Goal: Find specific page/section: Find specific page/section

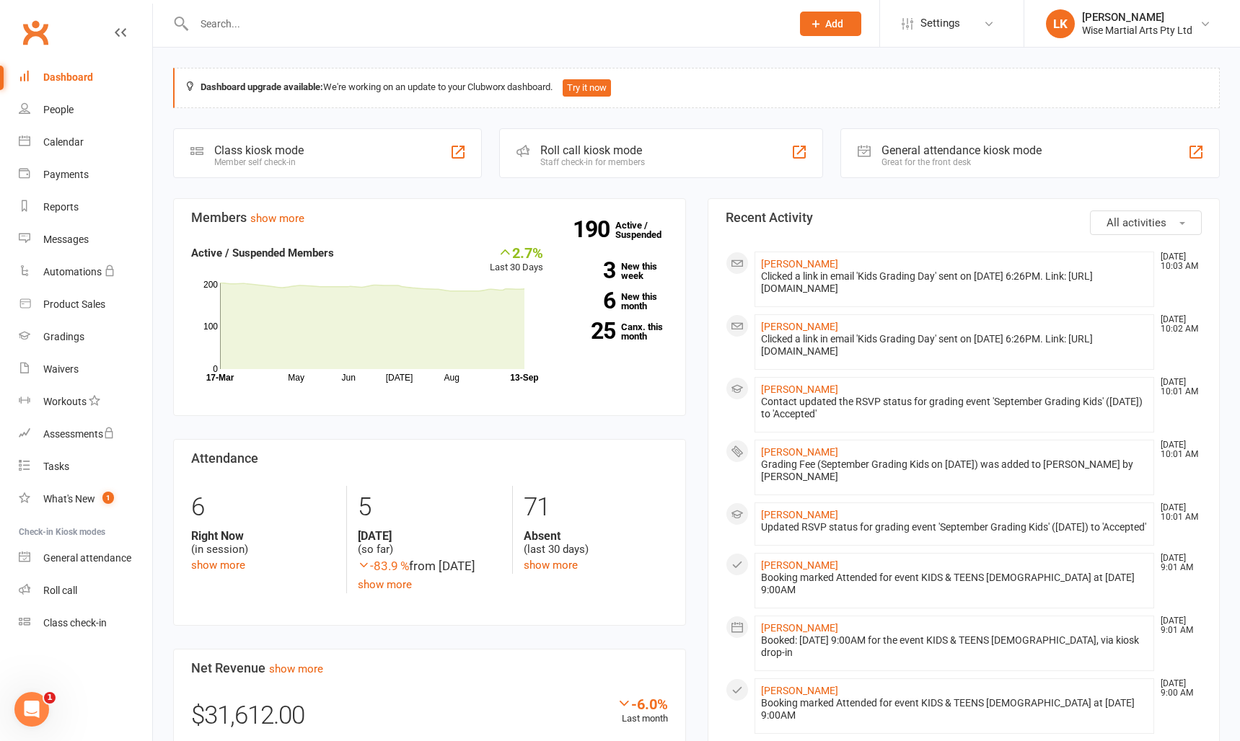
click at [286, 24] on input "text" at bounding box center [485, 24] width 591 height 20
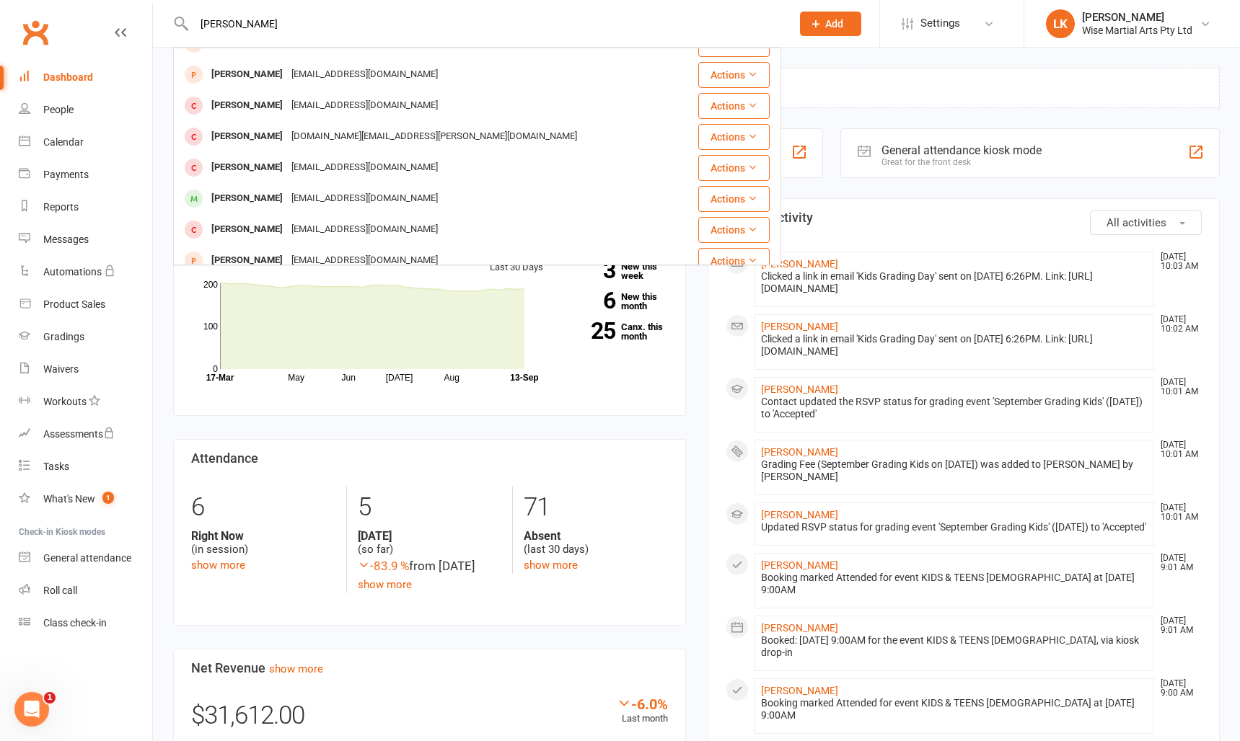
scroll to position [187, 0]
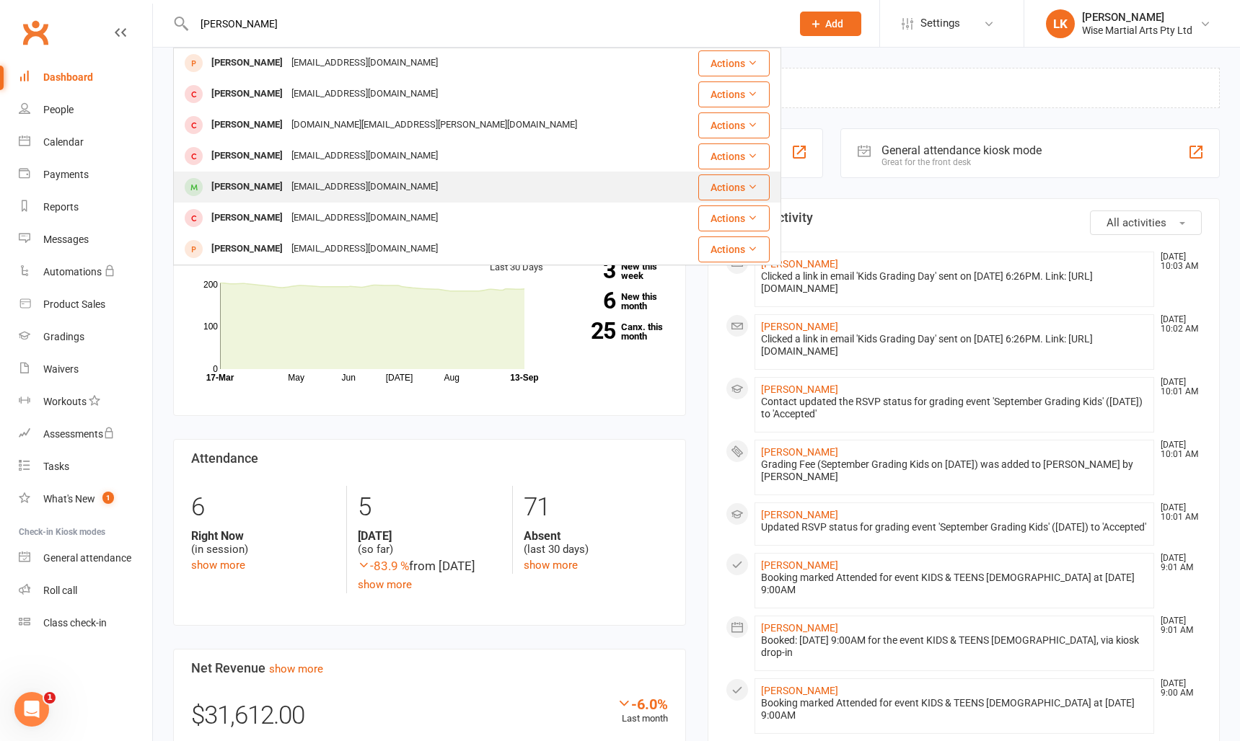
type input "[PERSON_NAME]"
click at [245, 187] on div "[PERSON_NAME]" at bounding box center [247, 187] width 80 height 21
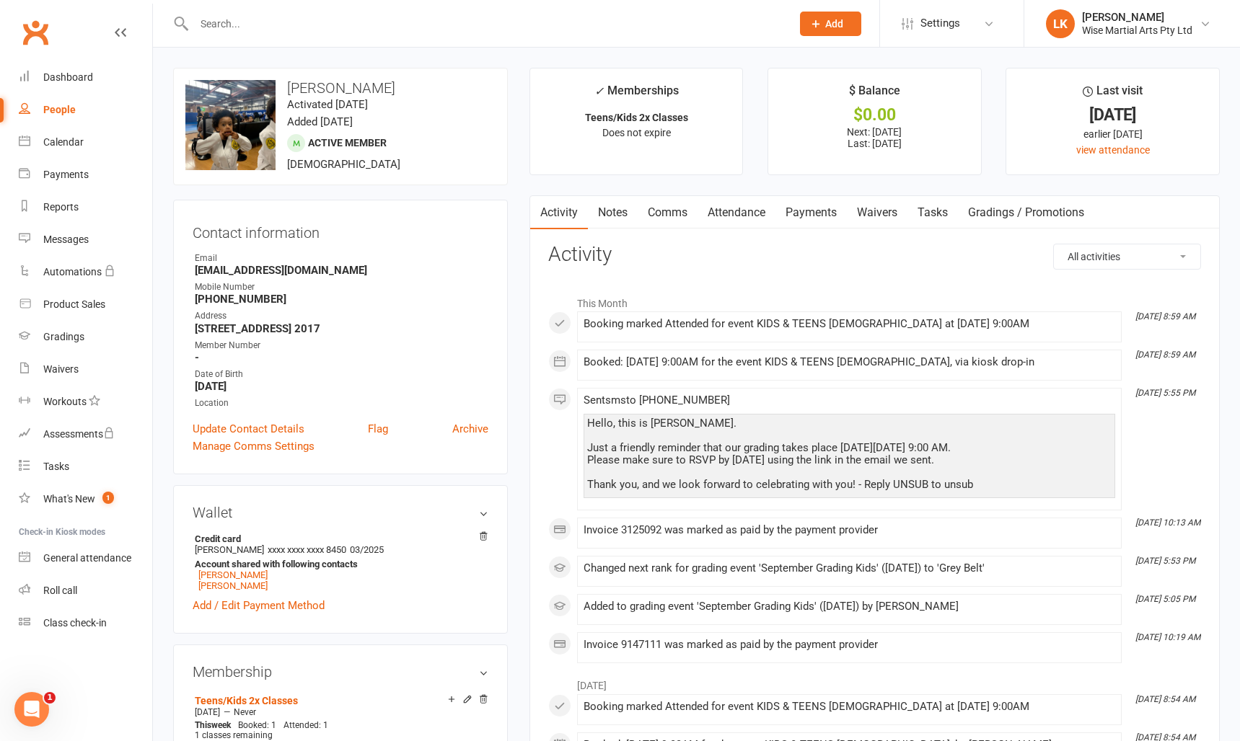
click at [399, 16] on input "text" at bounding box center [485, 24] width 591 height 20
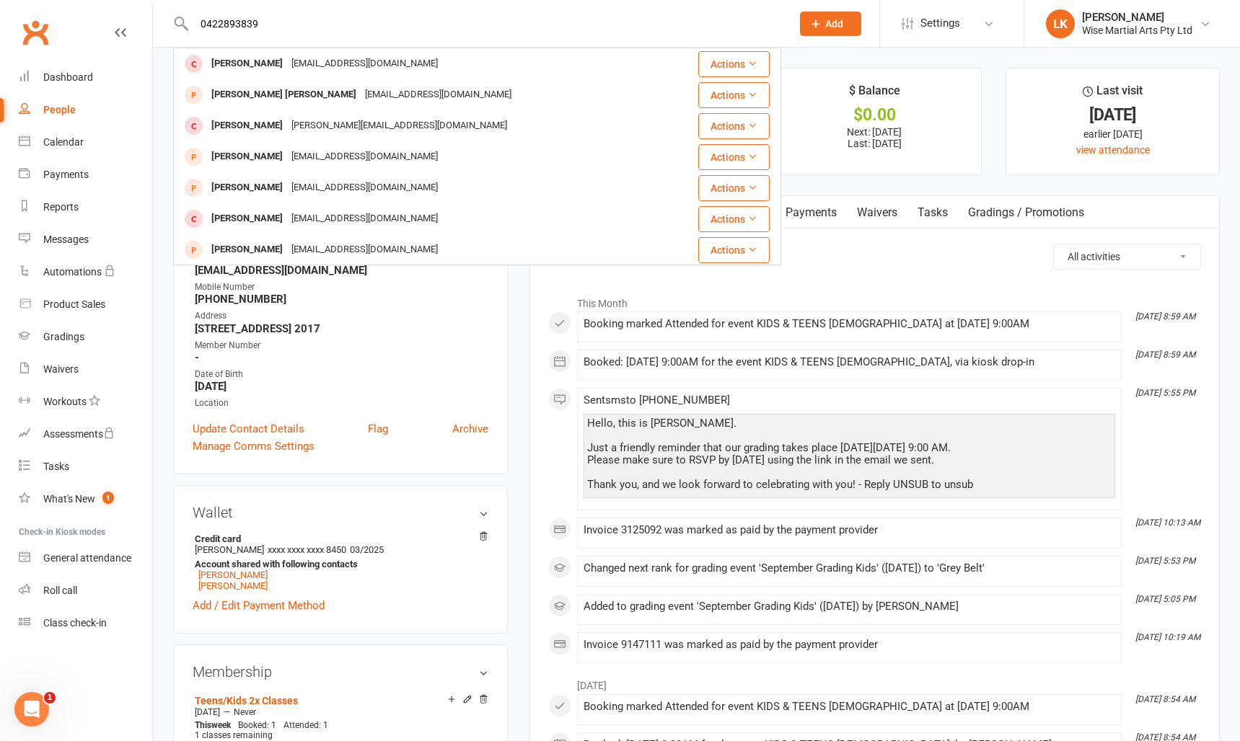
type input "0422893839"
click at [260, 65] on div "[PERSON_NAME]" at bounding box center [247, 63] width 80 height 21
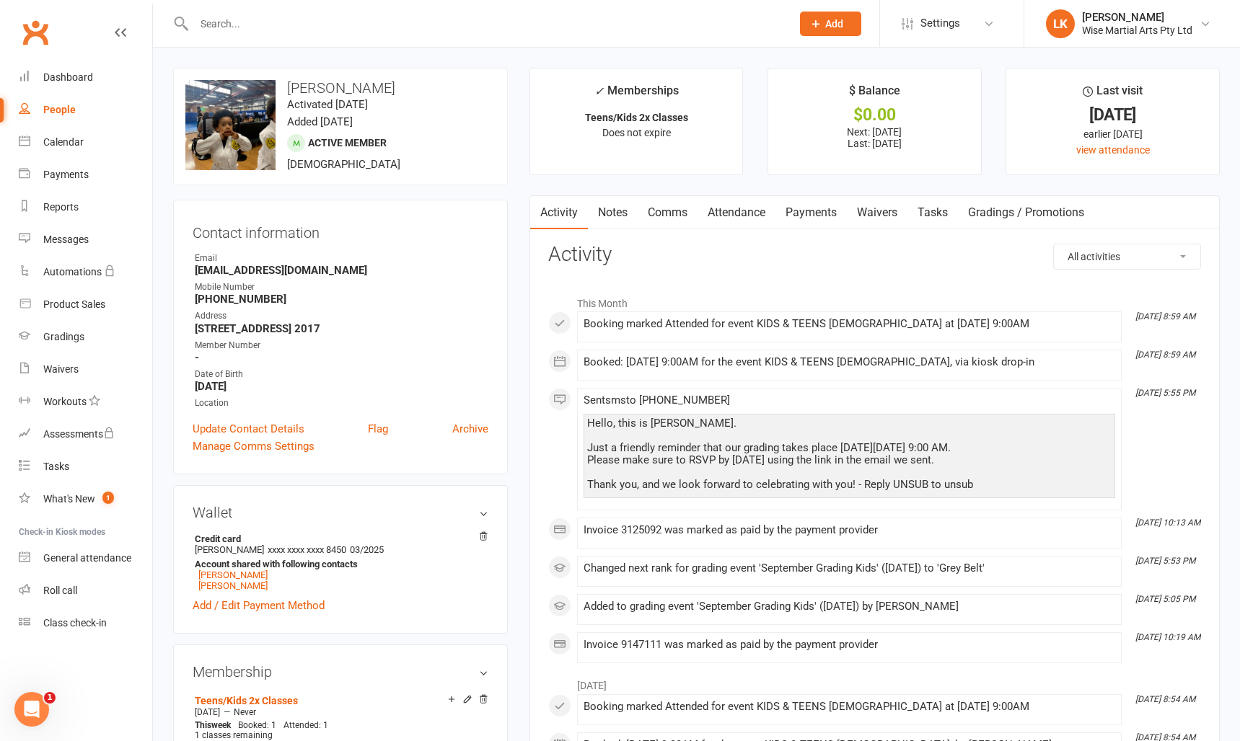
click at [386, 20] on input "text" at bounding box center [485, 24] width 591 height 20
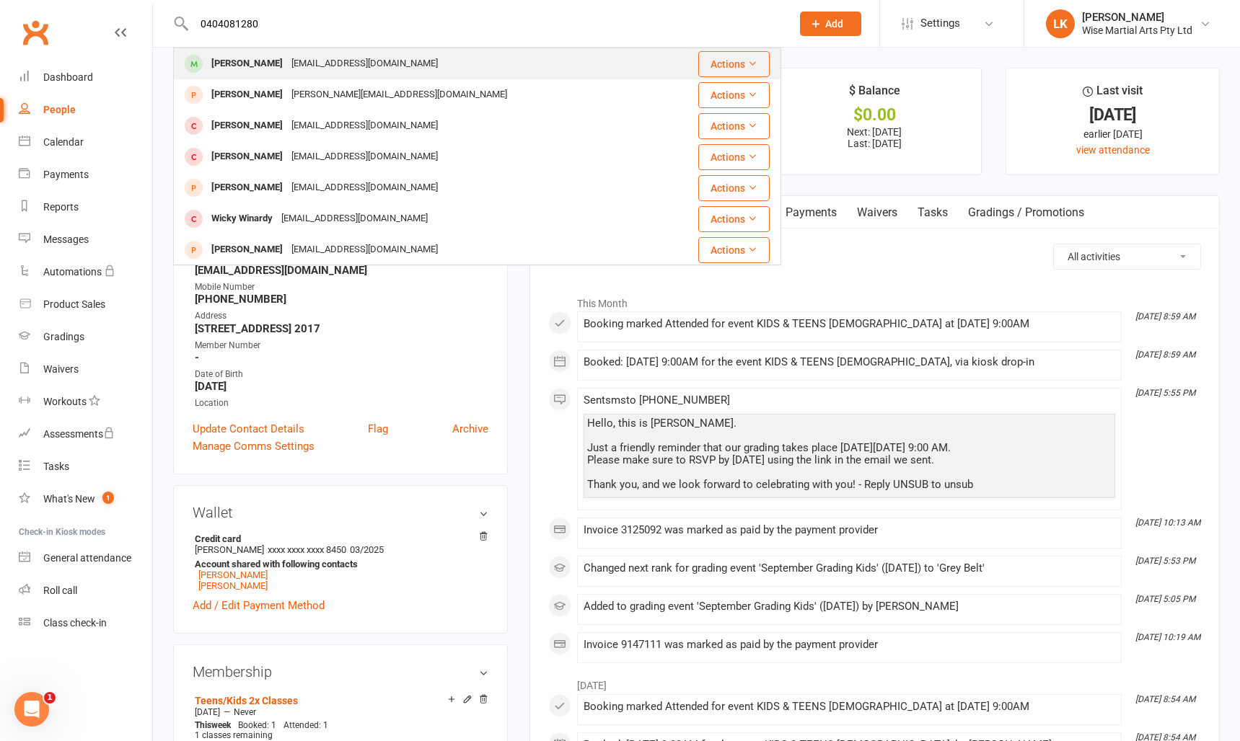
type input "0404081280"
click at [275, 61] on div "[PERSON_NAME]" at bounding box center [247, 63] width 80 height 21
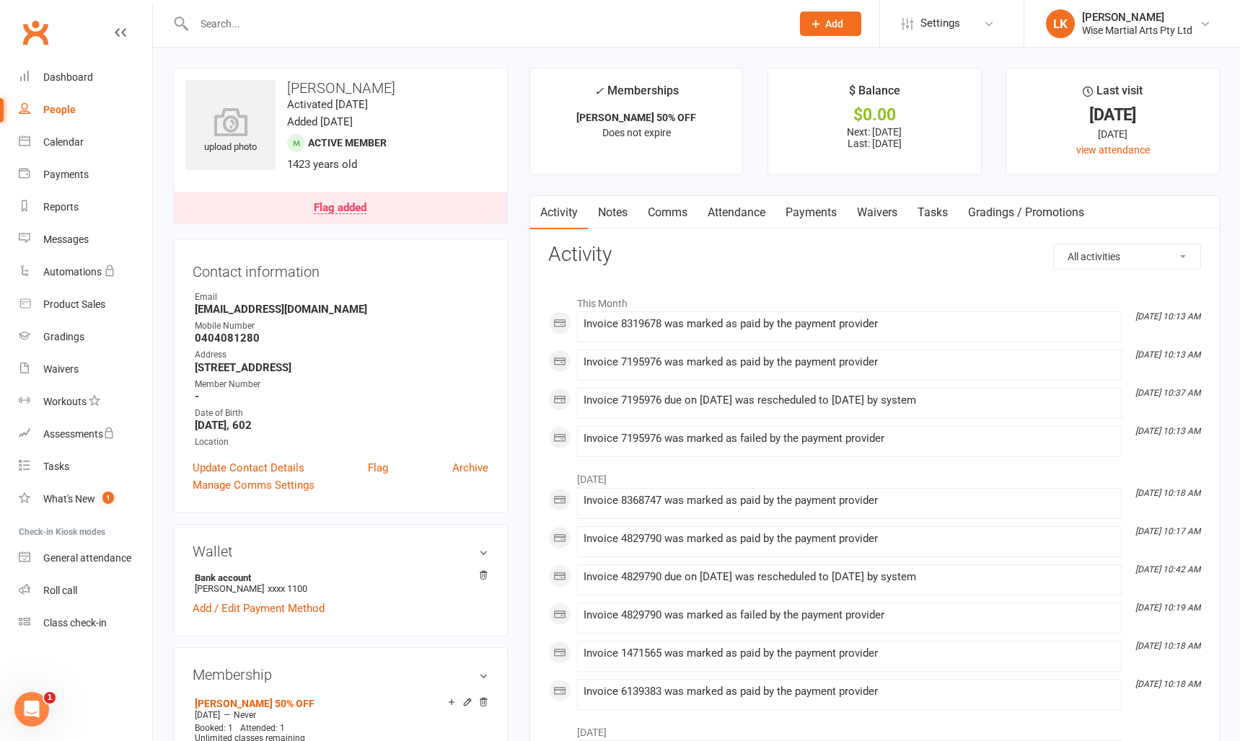
click at [818, 213] on link "Payments" at bounding box center [810, 212] width 71 height 33
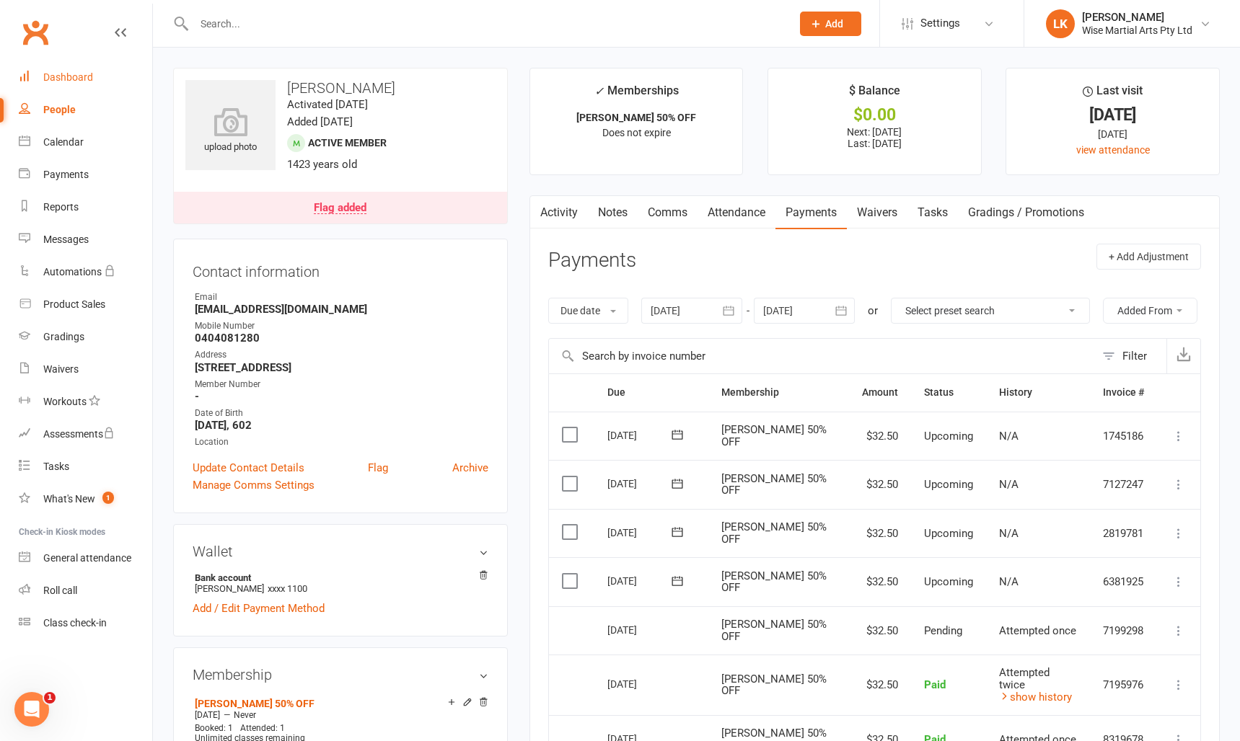
click at [79, 79] on div "Dashboard" at bounding box center [68, 77] width 50 height 12
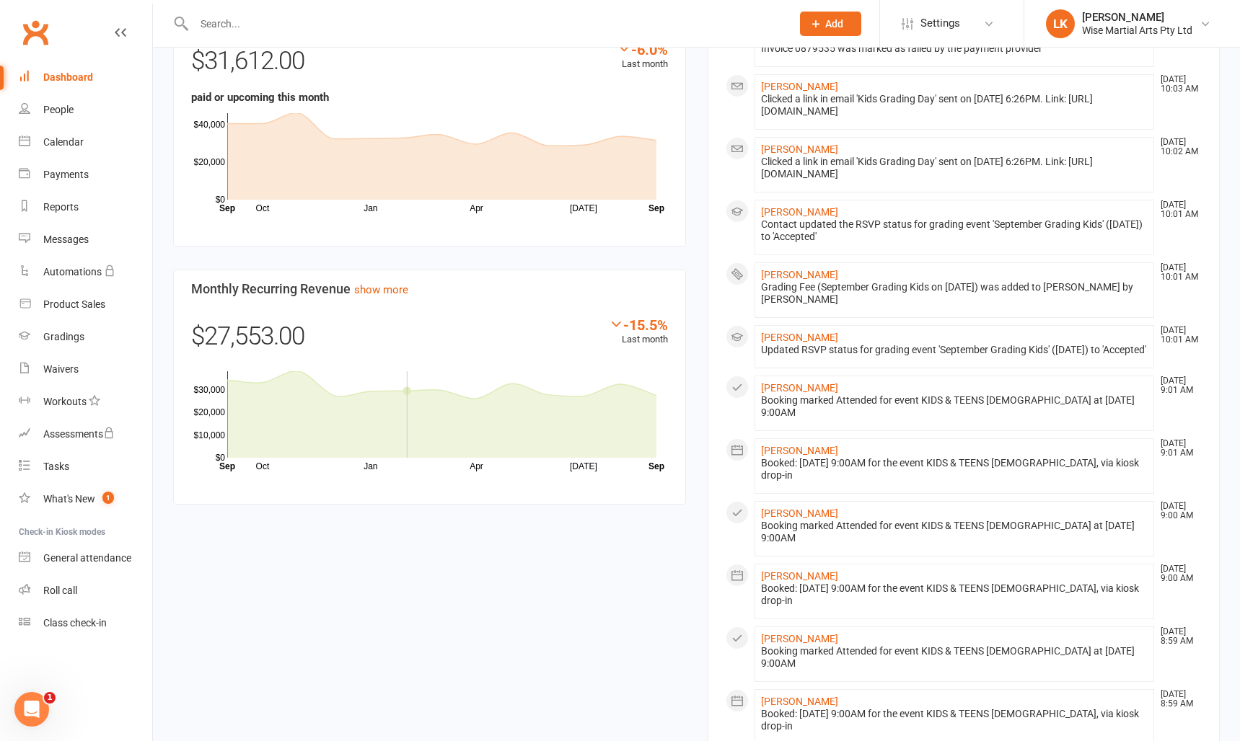
scroll to position [653, 0]
click at [278, 20] on input "text" at bounding box center [485, 24] width 591 height 20
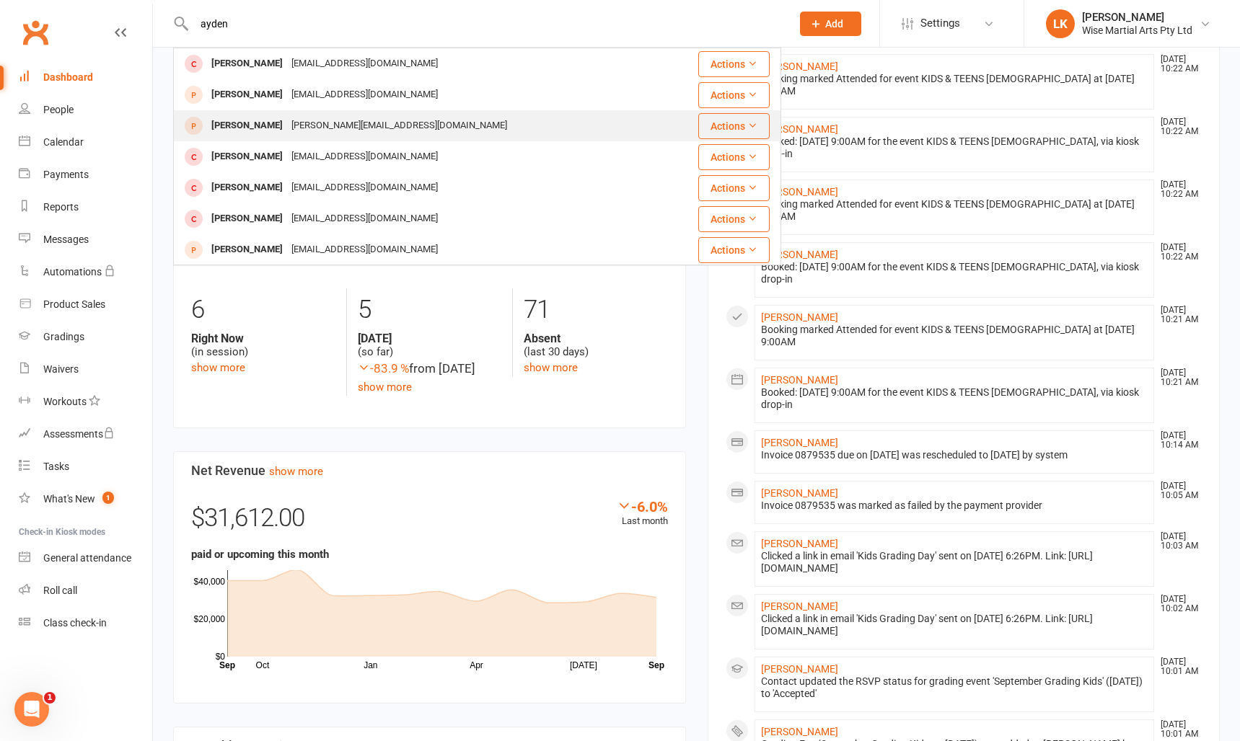
scroll to position [190, 0]
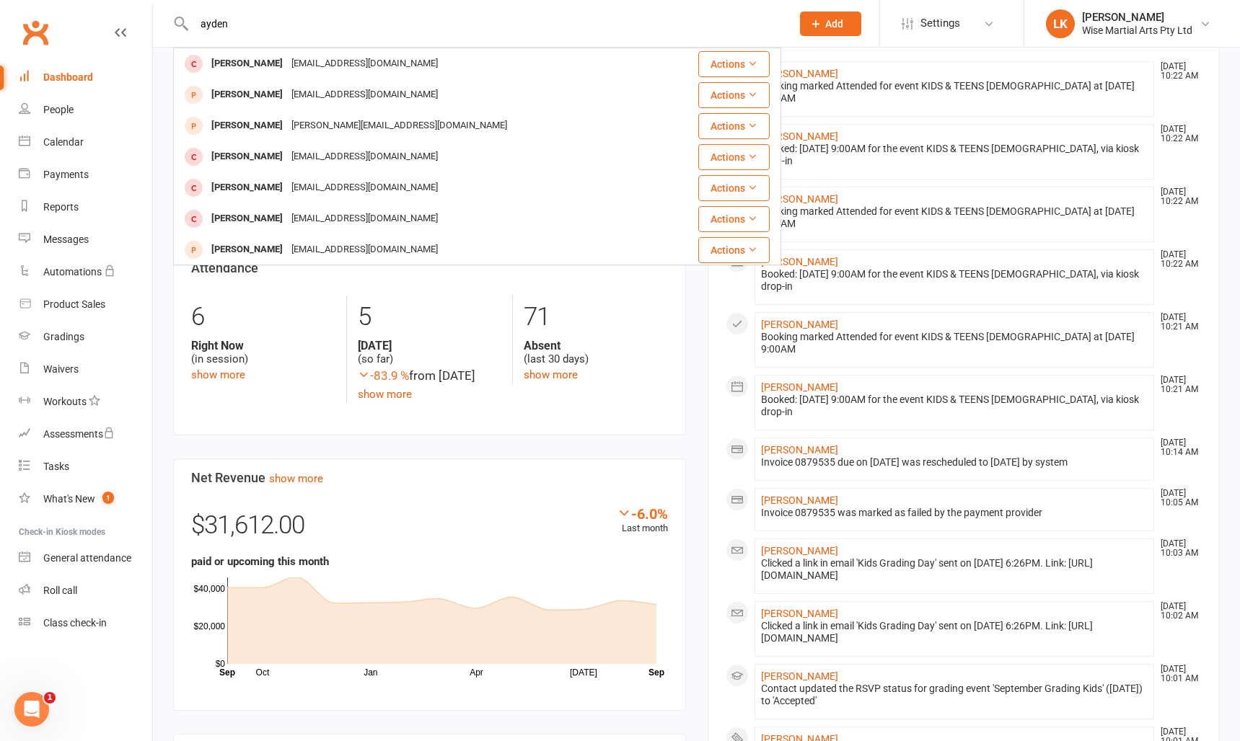
drag, startPoint x: 262, startPoint y: 26, endPoint x: 187, endPoint y: 28, distance: 75.0
click at [187, 28] on div "[PERSON_NAME] [EMAIL_ADDRESS][DOMAIN_NAME] Actions [PERSON_NAME] [EMAIL_ADDRESS…" at bounding box center [477, 23] width 608 height 47
type input "[PERSON_NAME]"
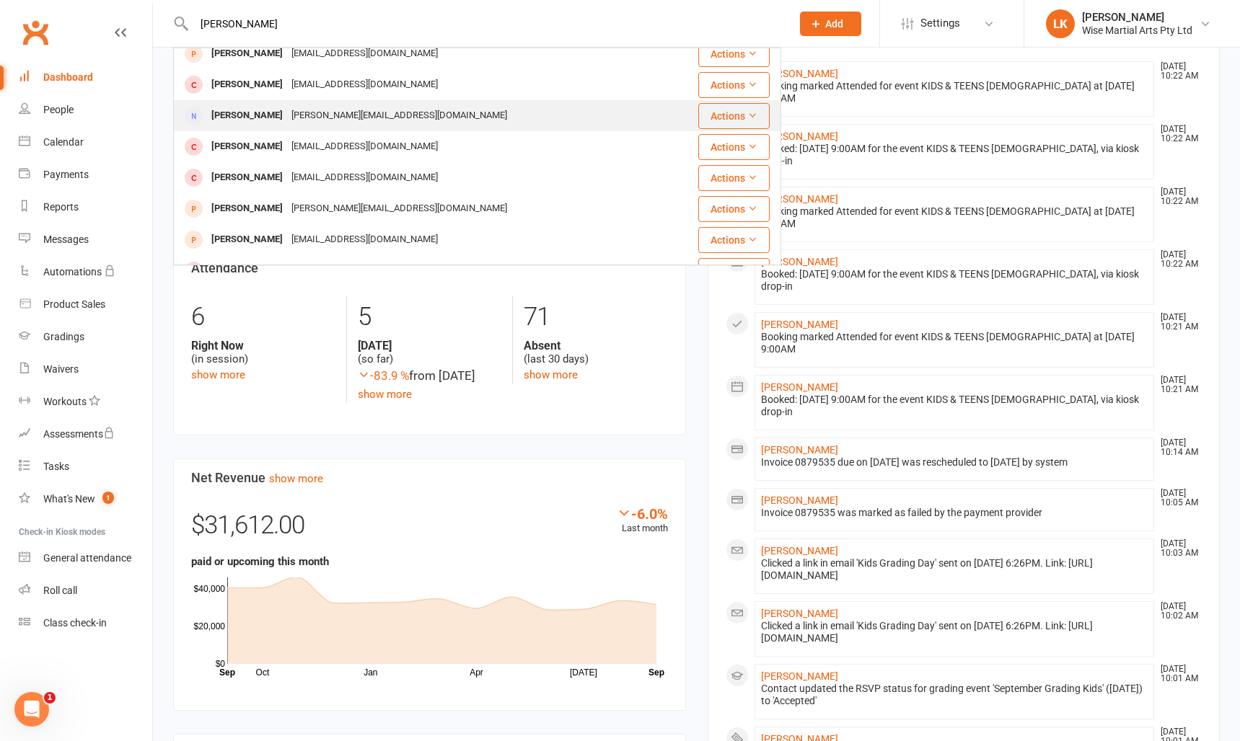
scroll to position [0, 0]
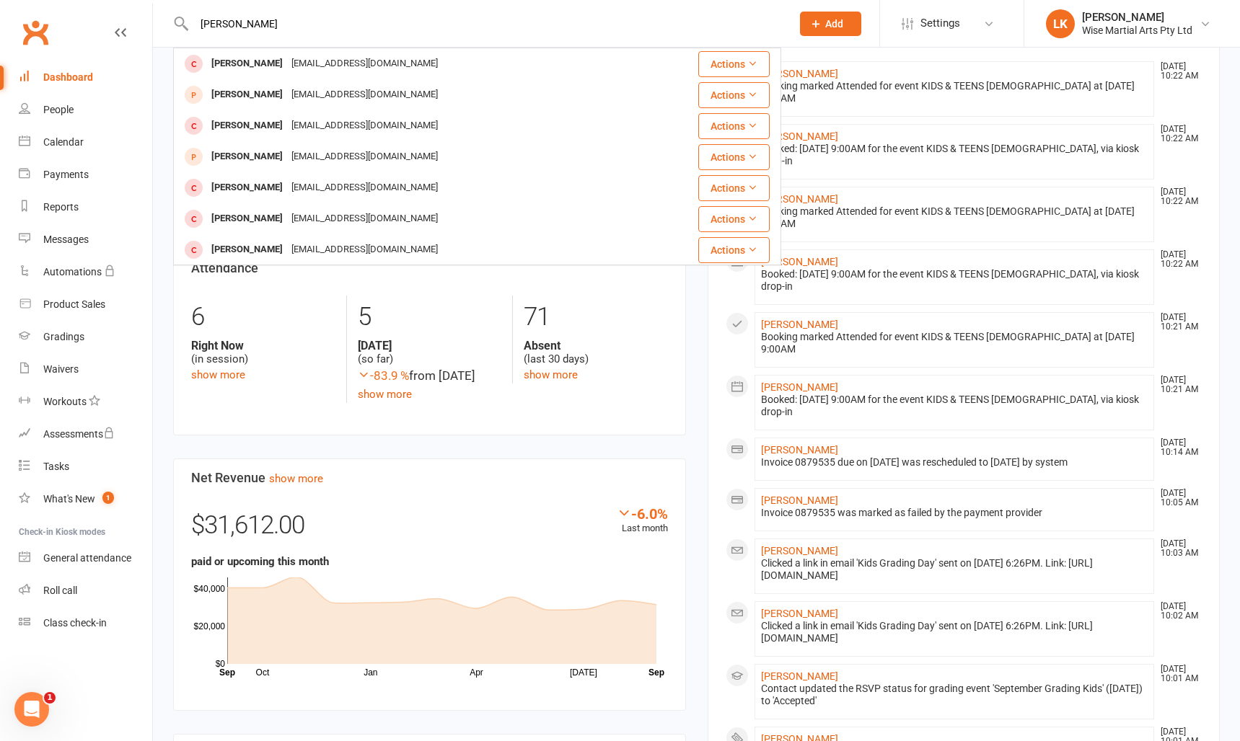
drag, startPoint x: 254, startPoint y: 26, endPoint x: 188, endPoint y: 26, distance: 65.6
click at [189, 26] on div "[PERSON_NAME] [EMAIL_ADDRESS][DOMAIN_NAME] Actions [PERSON_NAME] [PERSON_NAME][…" at bounding box center [477, 23] width 608 height 47
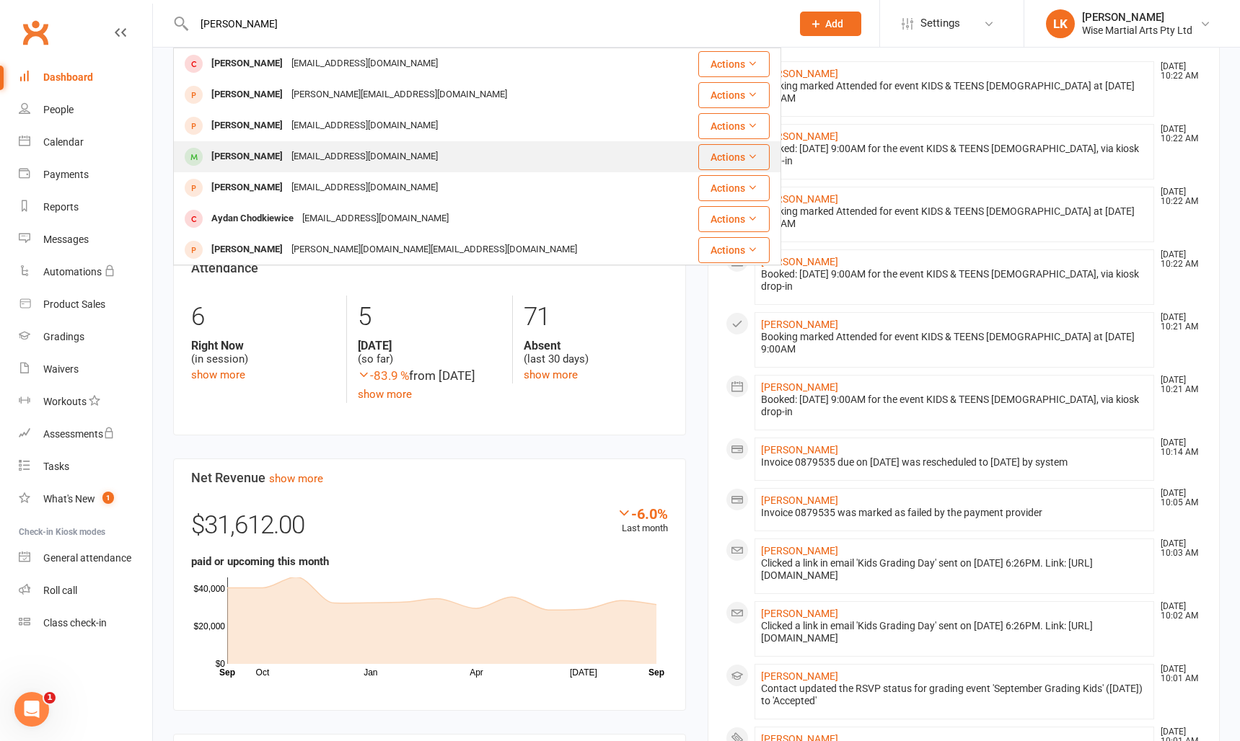
scroll to position [190, 0]
type input "[PERSON_NAME]"
click at [268, 154] on div "[PERSON_NAME]" at bounding box center [247, 156] width 80 height 21
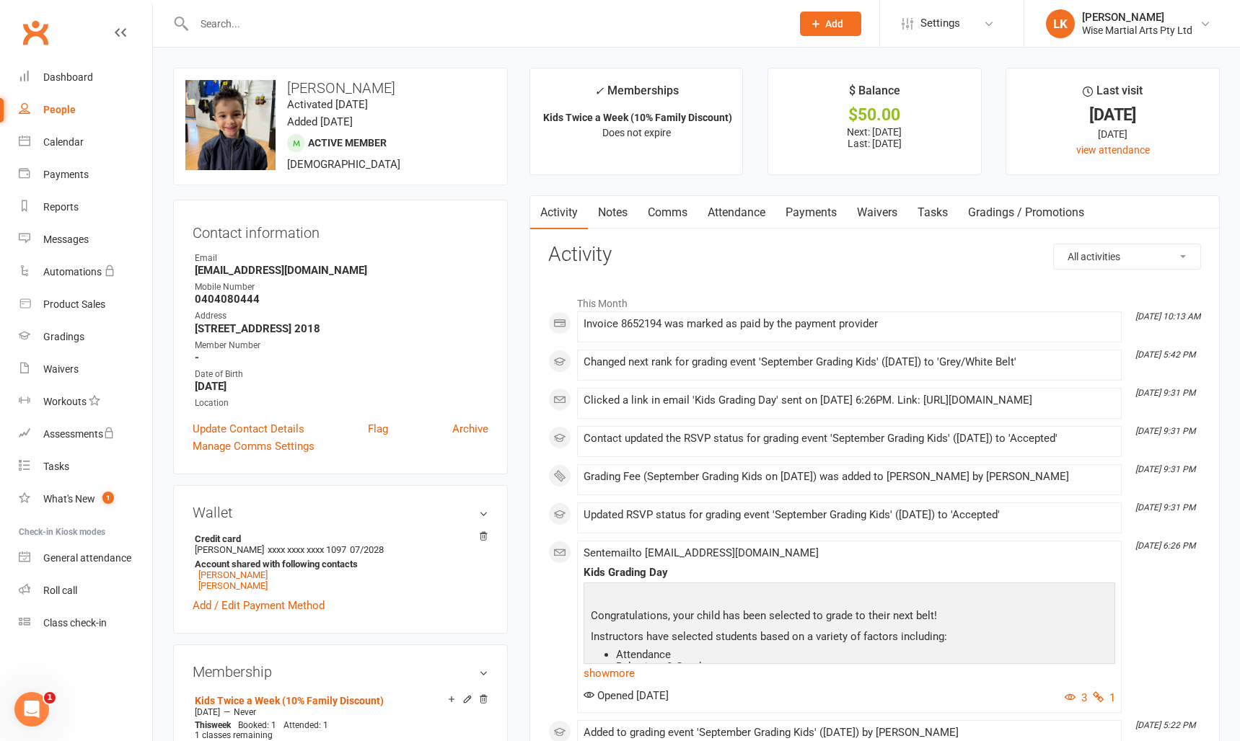
click at [268, 28] on input "text" at bounding box center [485, 24] width 591 height 20
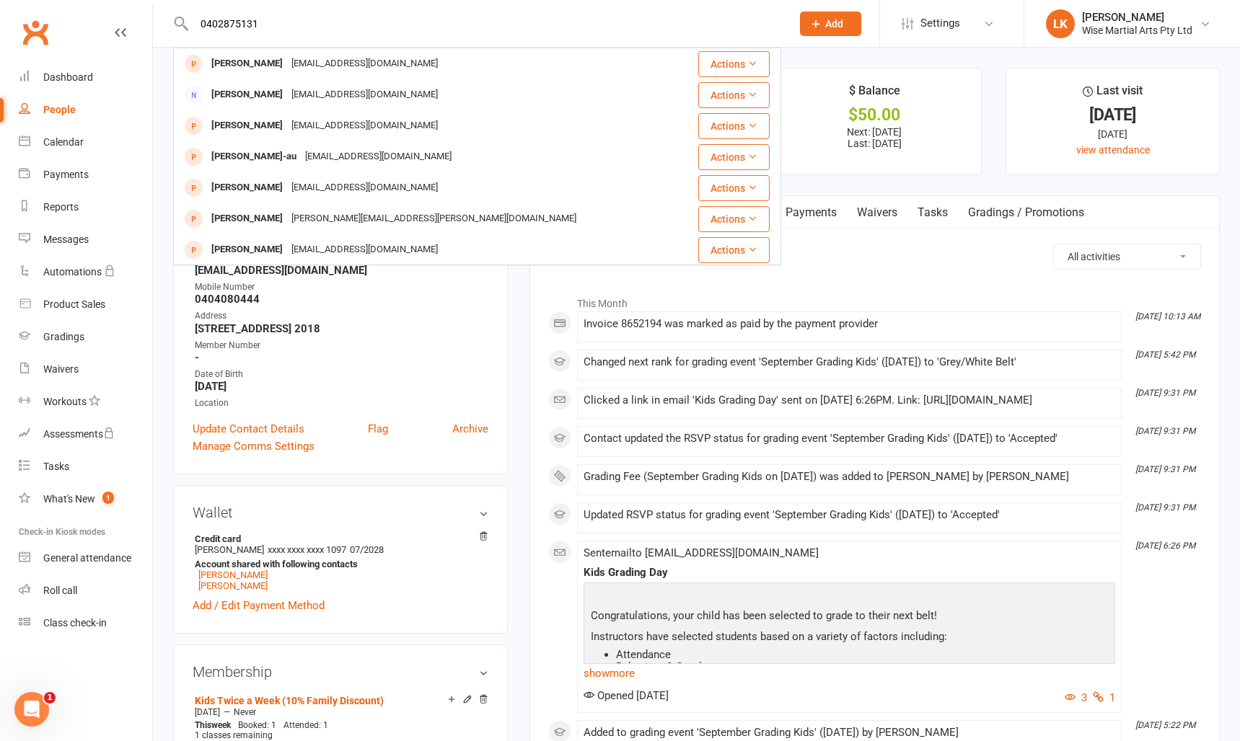
click at [625, 25] on input "0402875131" at bounding box center [485, 24] width 591 height 20
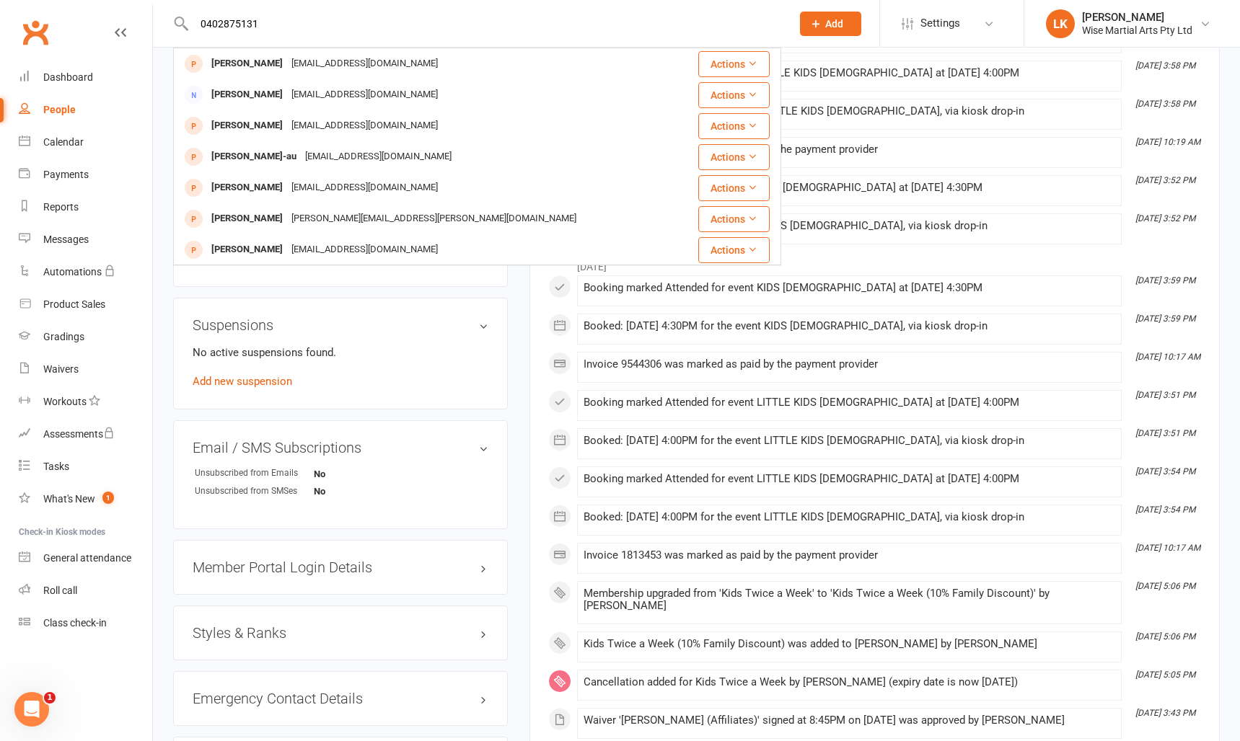
scroll to position [707, 0]
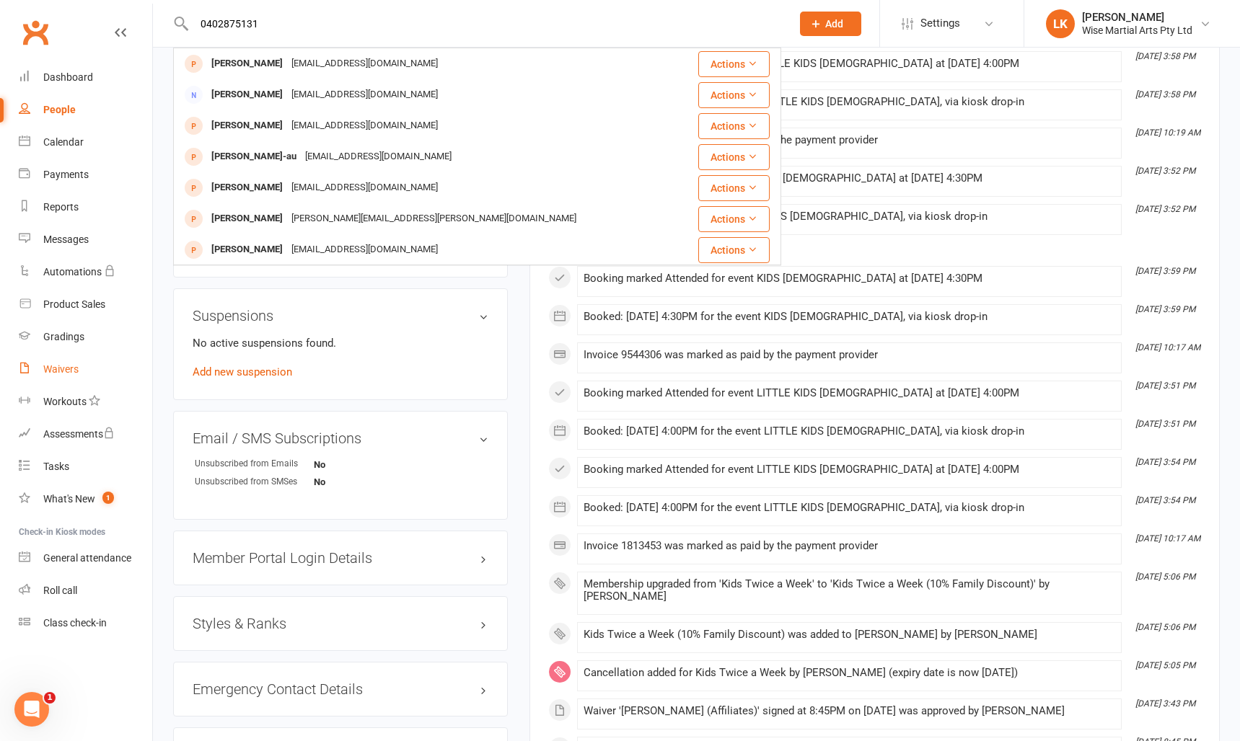
type input "0402875131"
click at [65, 376] on link "Waivers" at bounding box center [85, 369] width 133 height 32
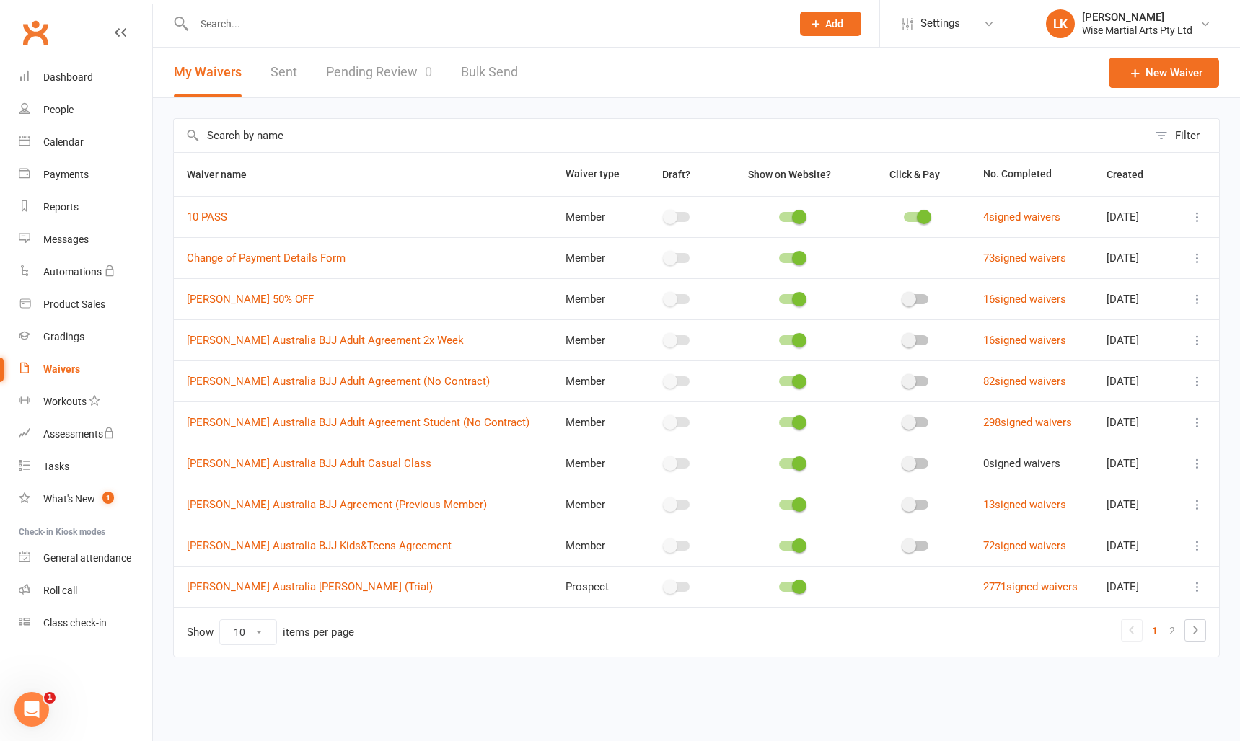
click at [364, 69] on link "Pending Review 0" at bounding box center [379, 73] width 106 height 50
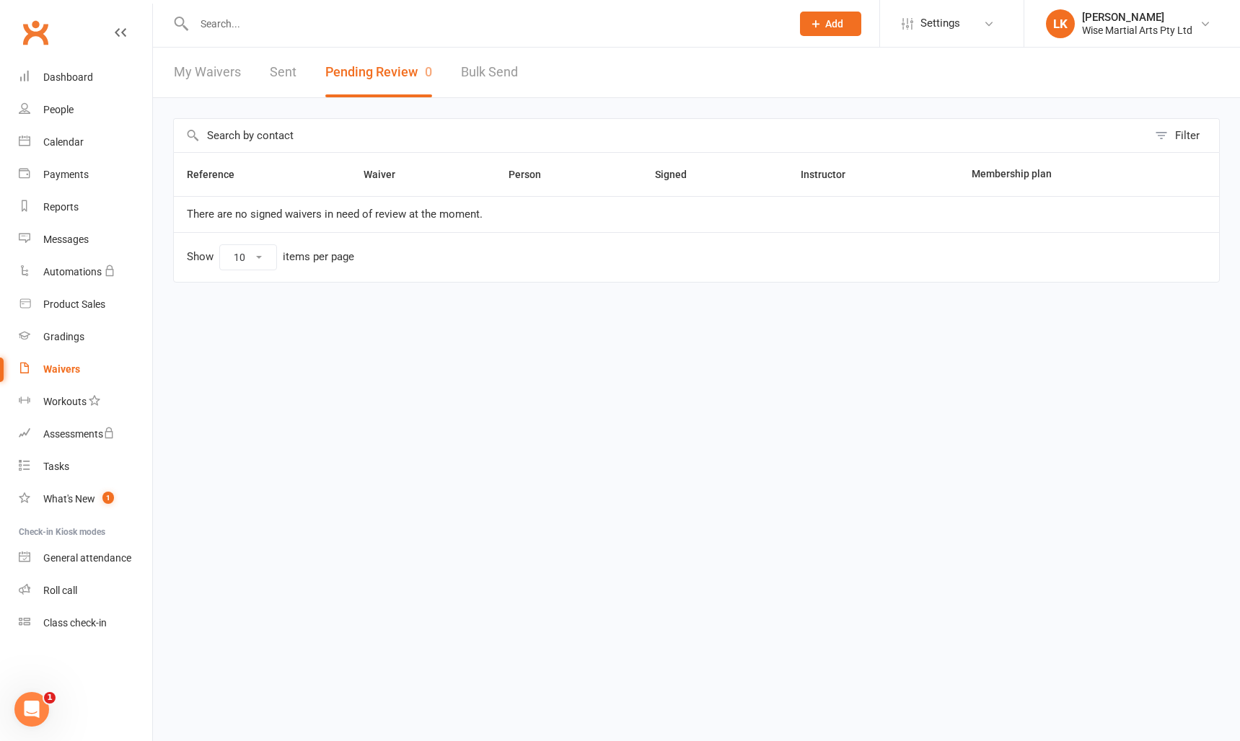
click at [216, 76] on link "My Waivers" at bounding box center [207, 73] width 67 height 50
